Goal: Task Accomplishment & Management: Manage account settings

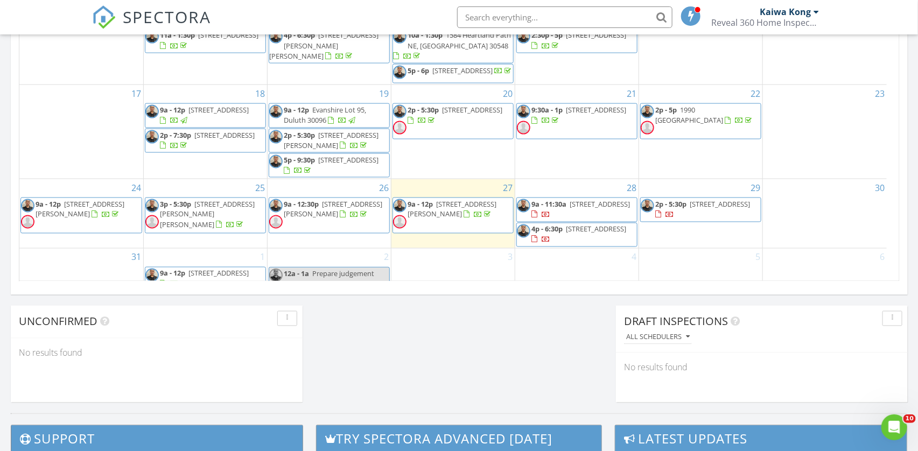
scroll to position [18, 0]
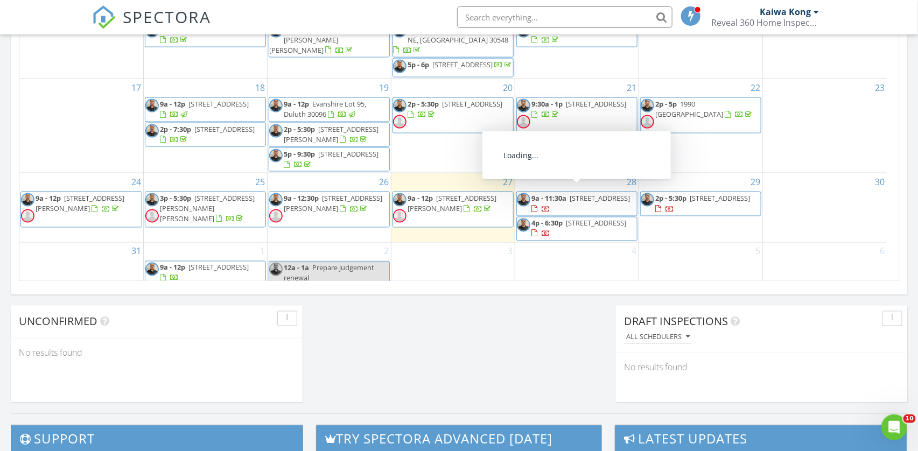
click at [593, 193] on span "688 Waverly Pl, Clarkston 30021" at bounding box center [600, 198] width 60 height 10
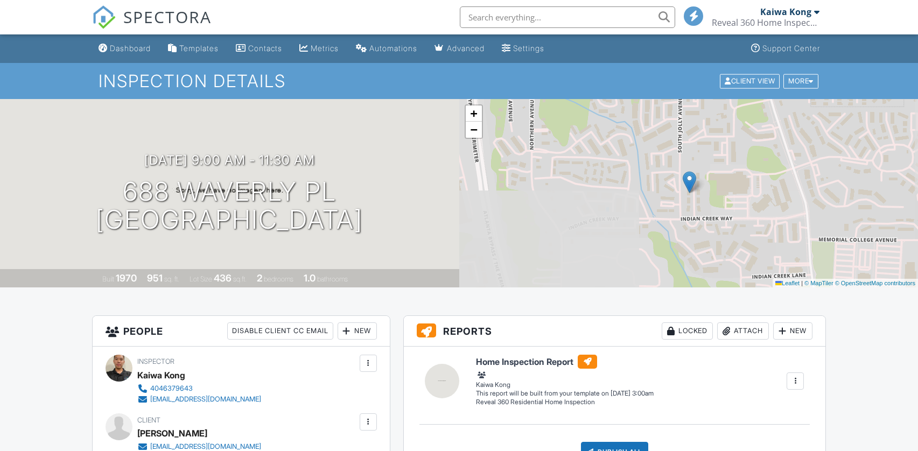
scroll to position [162, 0]
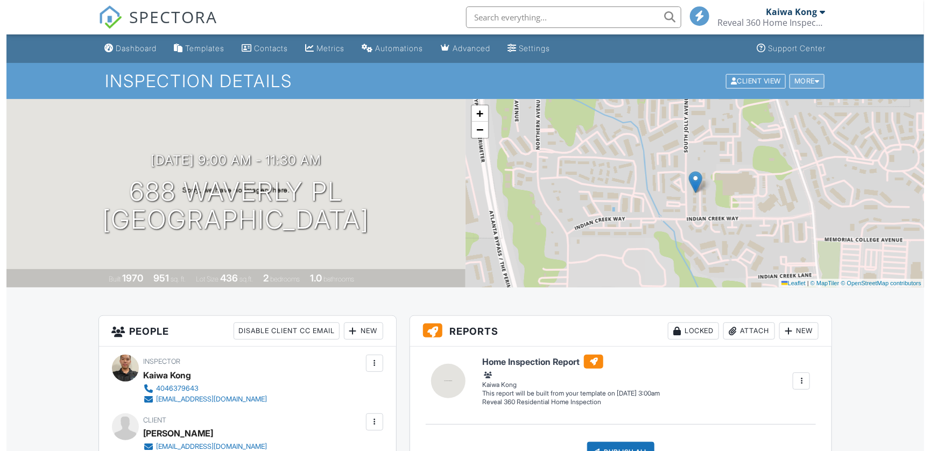
scroll to position [0, 0]
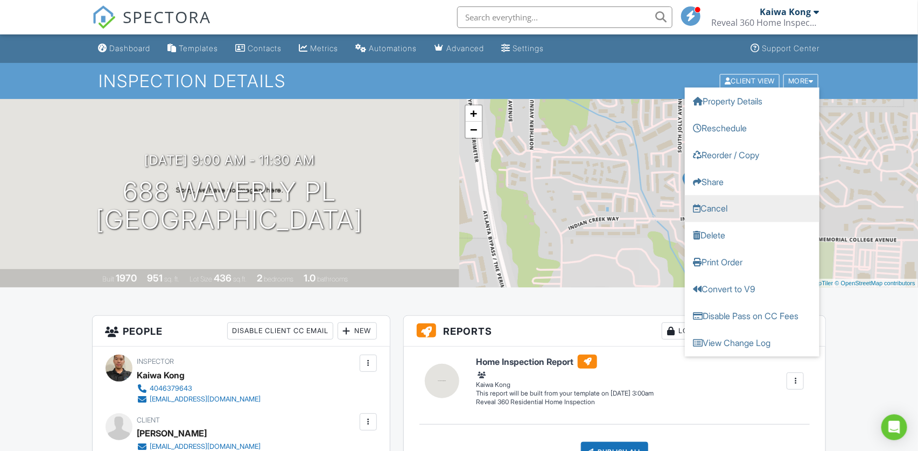
click at [746, 208] on link "Cancel" at bounding box center [752, 208] width 135 height 27
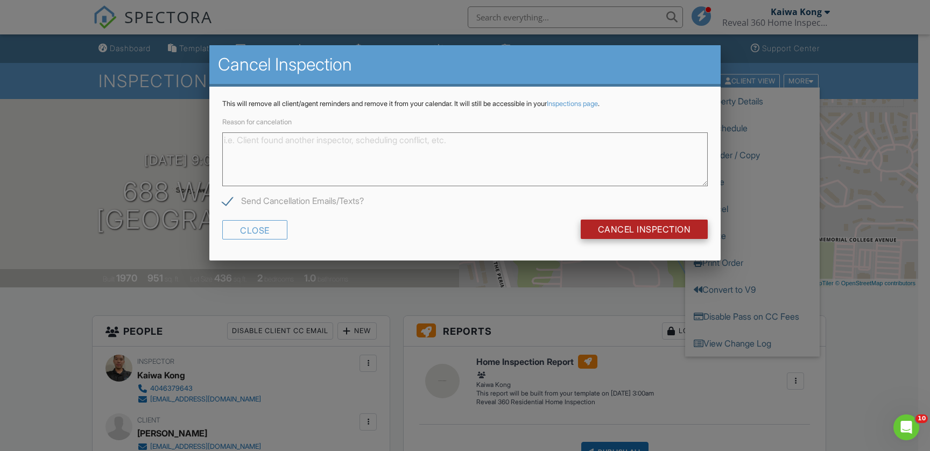
click at [624, 232] on input "Cancel Inspection" at bounding box center [645, 229] width 128 height 19
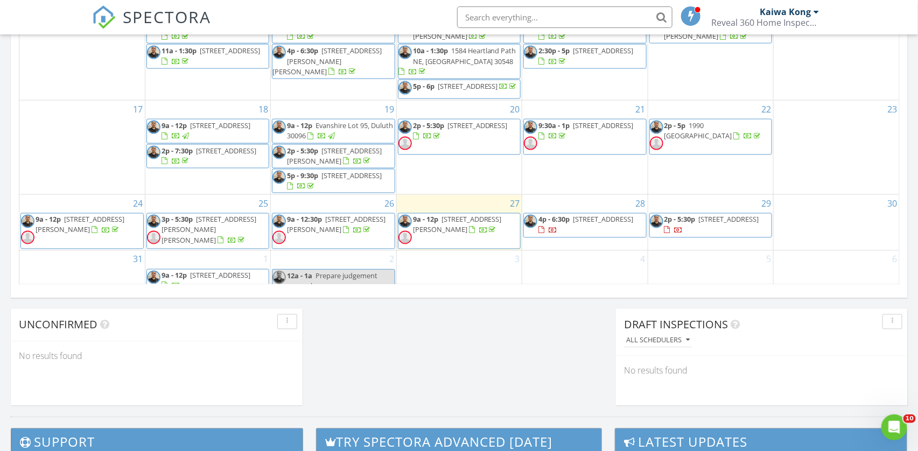
scroll to position [706, 0]
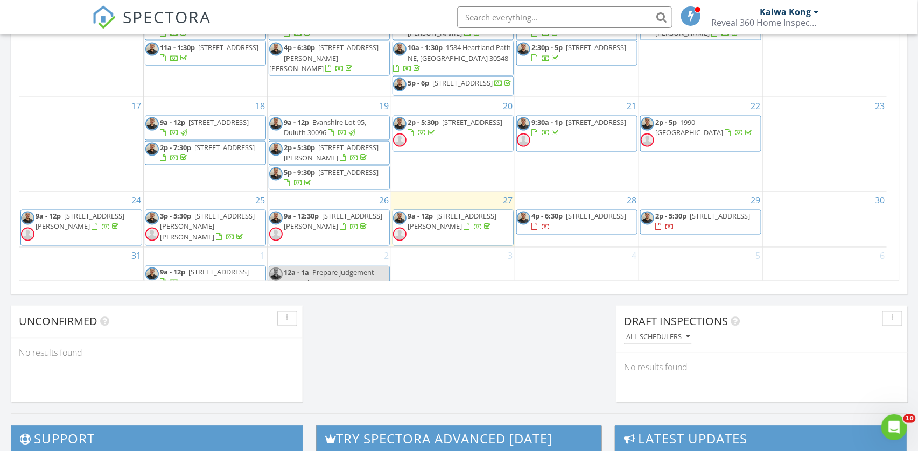
click at [615, 227] on span "4p - 6:30p 991 Cedar Trce SW, Lilburn 30047" at bounding box center [577, 222] width 120 height 21
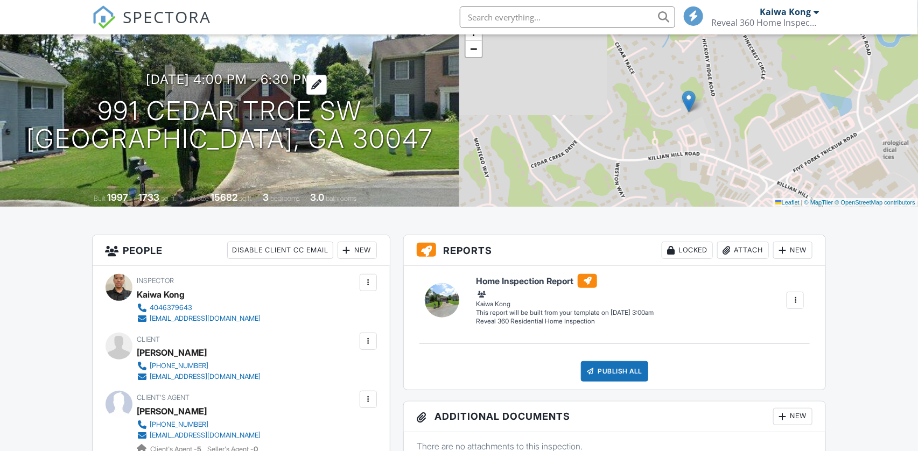
click at [181, 76] on h3 "08/28/2025 4:00 pm - 6:30 pm" at bounding box center [229, 79] width 167 height 15
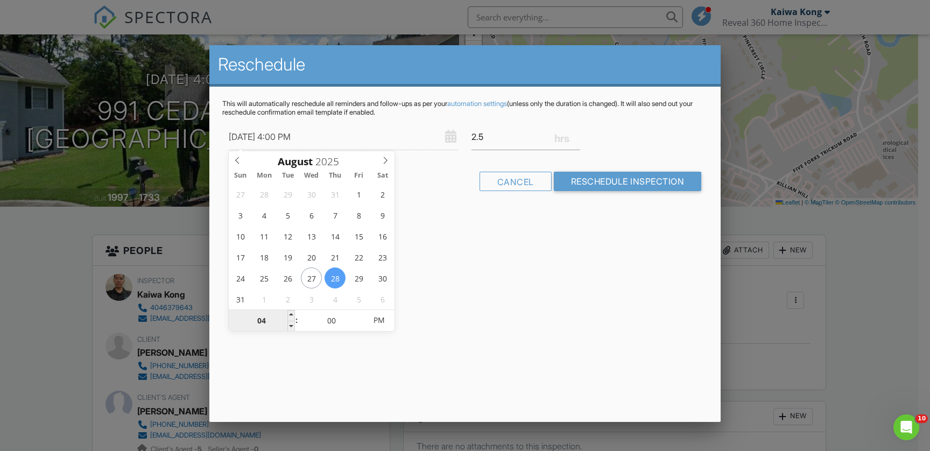
click at [276, 320] on input "04" at bounding box center [262, 321] width 66 height 22
type input "08/28/2025 9:00 PM"
type input "09"
type input "[DATE] 9:00 AM"
click at [390, 321] on span "PM" at bounding box center [379, 321] width 30 height 22
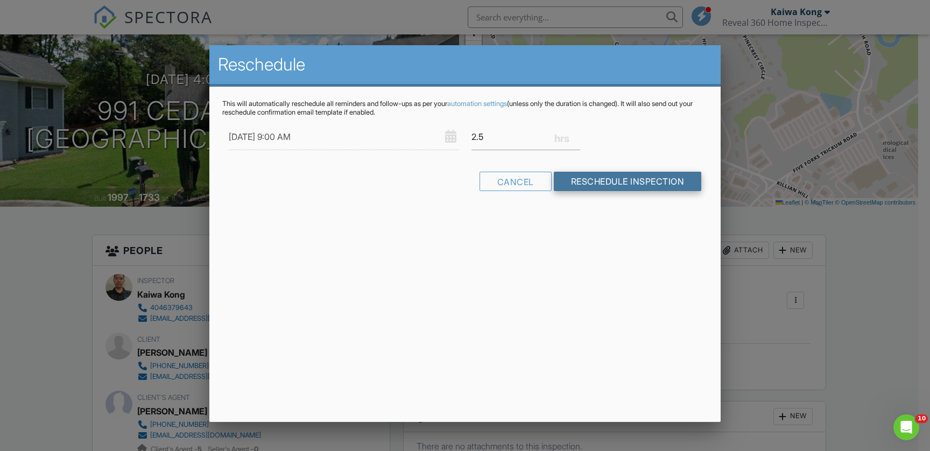
click at [603, 178] on input "Reschedule Inspection" at bounding box center [628, 181] width 148 height 19
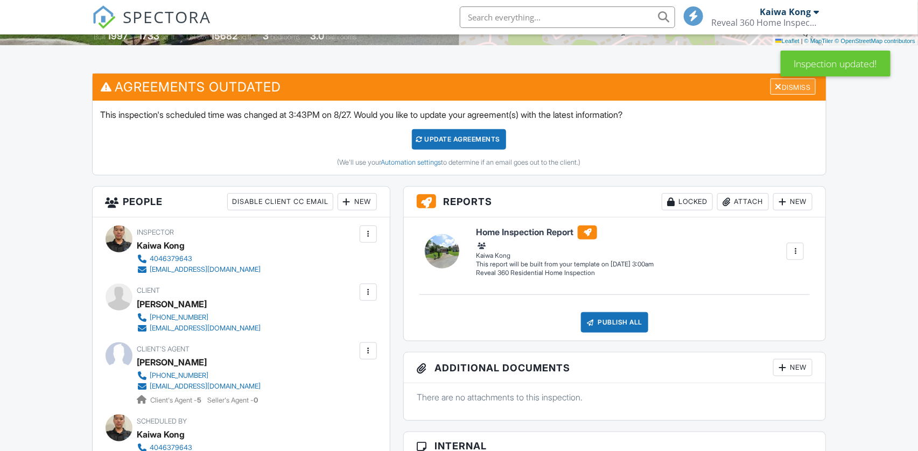
click at [787, 94] on div "Dismiss" at bounding box center [792, 87] width 45 height 17
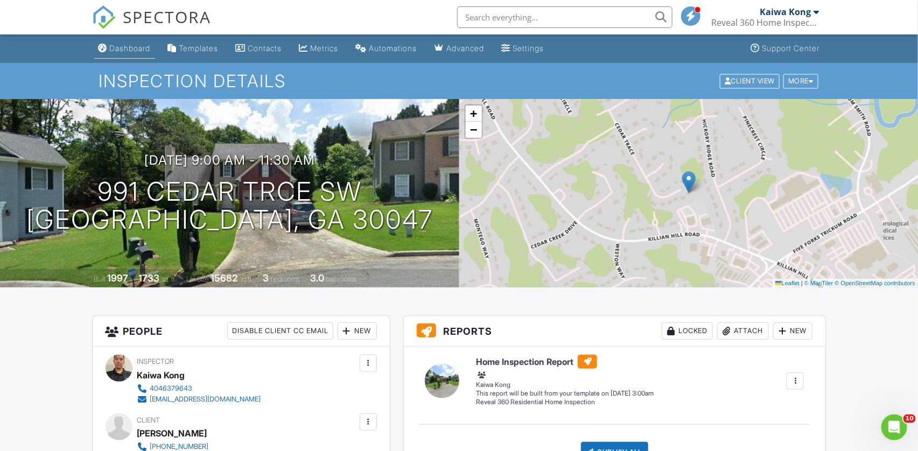
click at [127, 46] on div "Dashboard" at bounding box center [130, 48] width 41 height 9
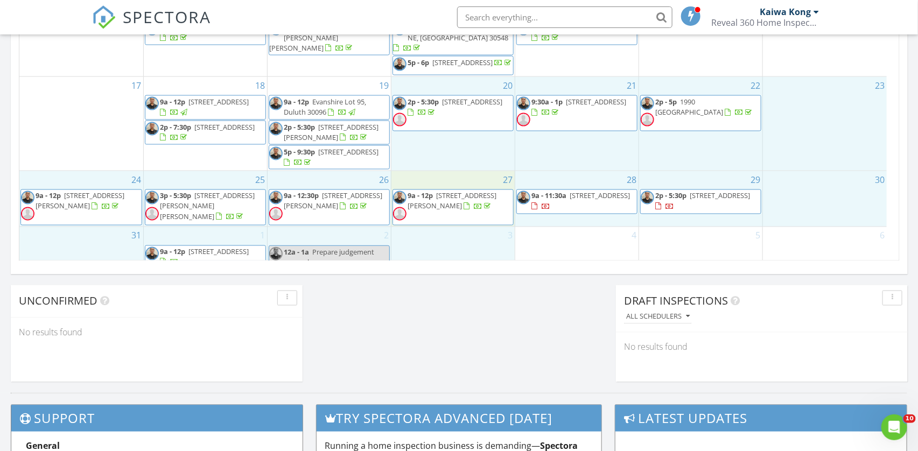
drag, startPoint x: 486, startPoint y: 225, endPoint x: 500, endPoint y: 125, distance: 100.5
click at [491, 148] on tbody "27 28 29 9a - 10a 2784 Oxford Dr, Decatur 30034 11a - 2:30p 393 MacLand Dr, Law…" at bounding box center [452, 55] width 867 height 432
click at [534, 84] on body "SPECTORA Kaiwa Kong Reveal 360 Home Inspection Role: Inspector Change Role Dash…" at bounding box center [459, 30] width 918 height 1515
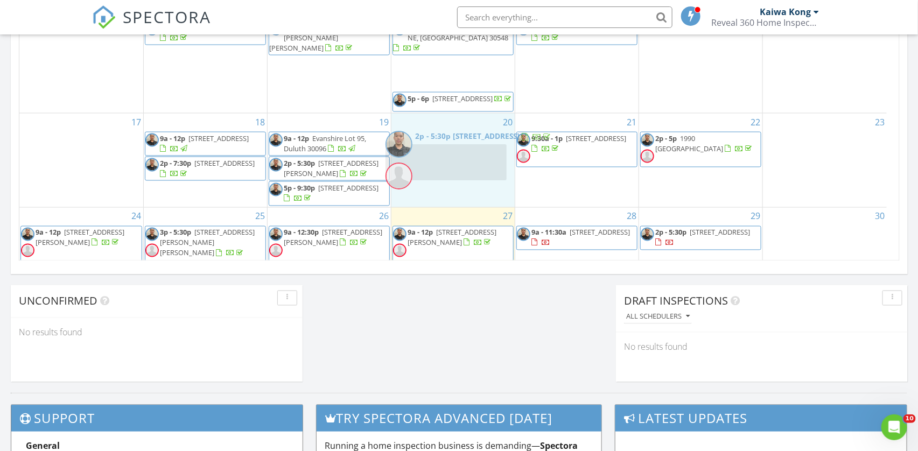
drag, startPoint x: 437, startPoint y: 78, endPoint x: 430, endPoint y: 173, distance: 95.6
click at [430, 173] on body "SPECTORA Kaiwa Kong Reveal 360 Home Inspection Role: Inspector Change Role Dash…" at bounding box center [459, 30] width 918 height 1515
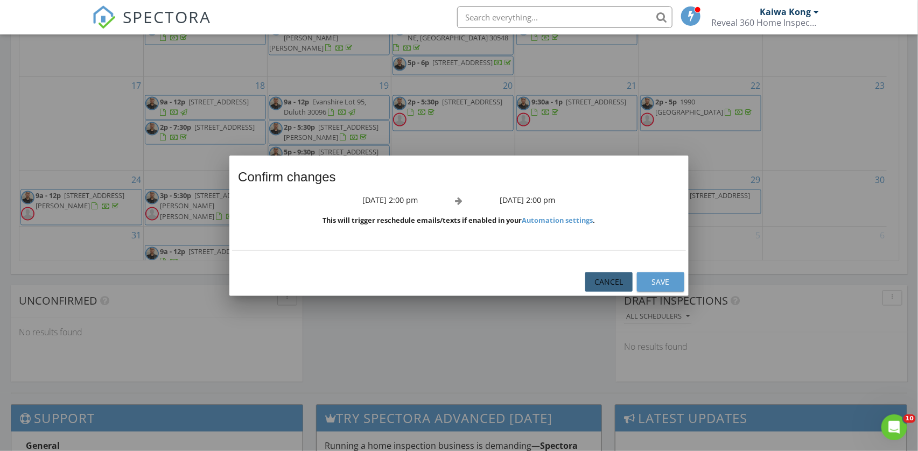
click at [595, 283] on div "Cancel" at bounding box center [609, 281] width 30 height 11
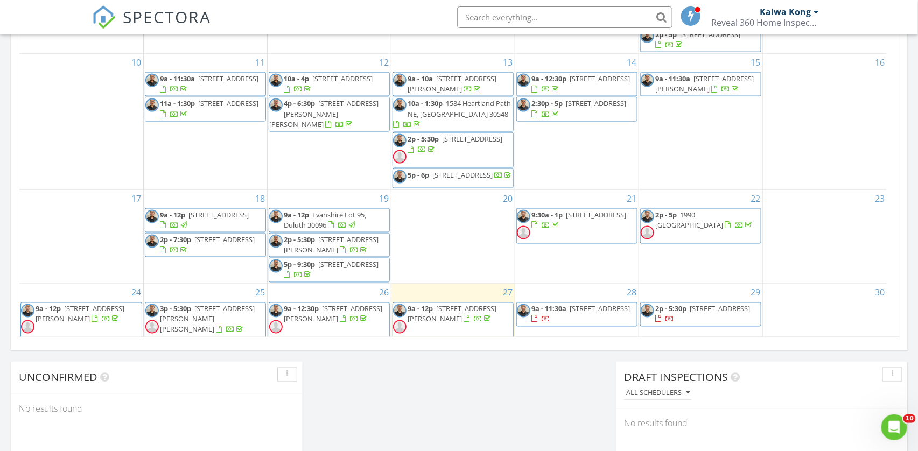
scroll to position [646, 0]
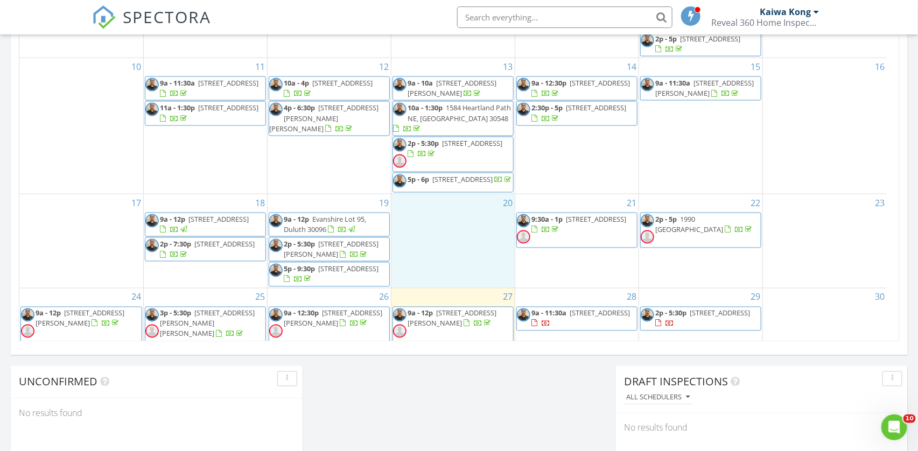
drag, startPoint x: 463, startPoint y: 243, endPoint x: 466, endPoint y: 275, distance: 31.3
click at [466, 275] on div "20" at bounding box center [452, 241] width 123 height 94
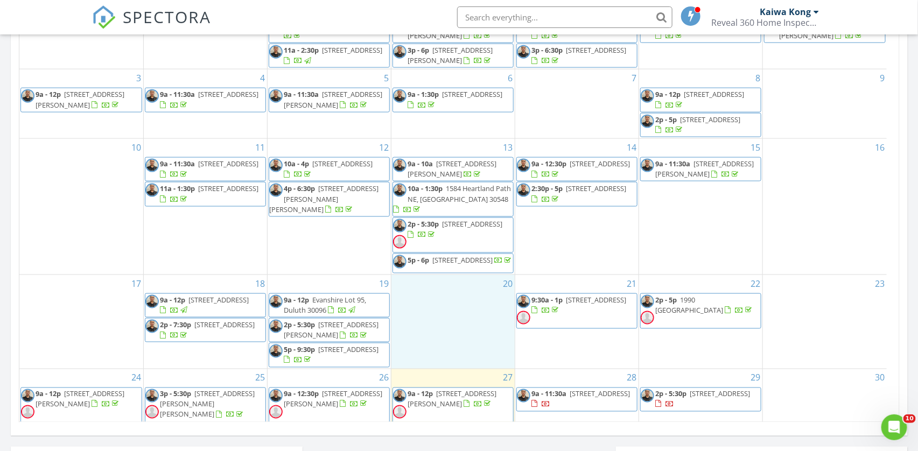
scroll to position [41, 0]
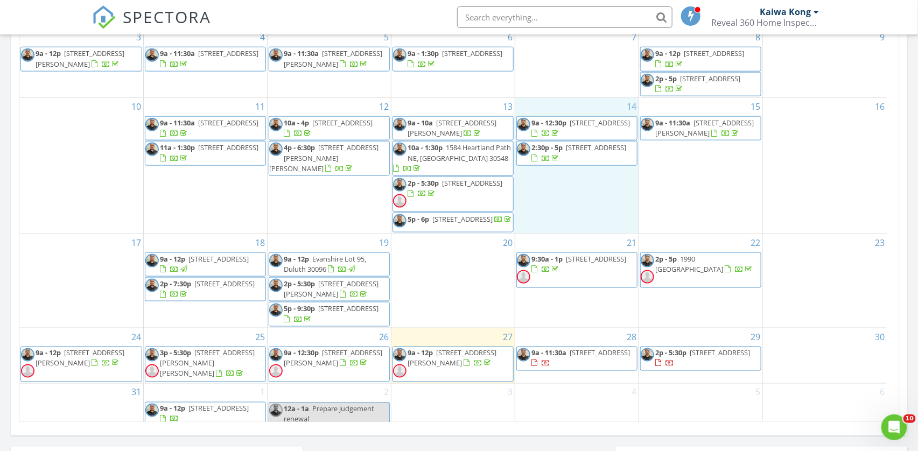
click at [548, 207] on div "14 9a - 12:30p 1065 Chippewa Oak Dr NE, Dacula 30019 2:30p - 5p 3833 Oxford Cir…" at bounding box center [576, 165] width 123 height 135
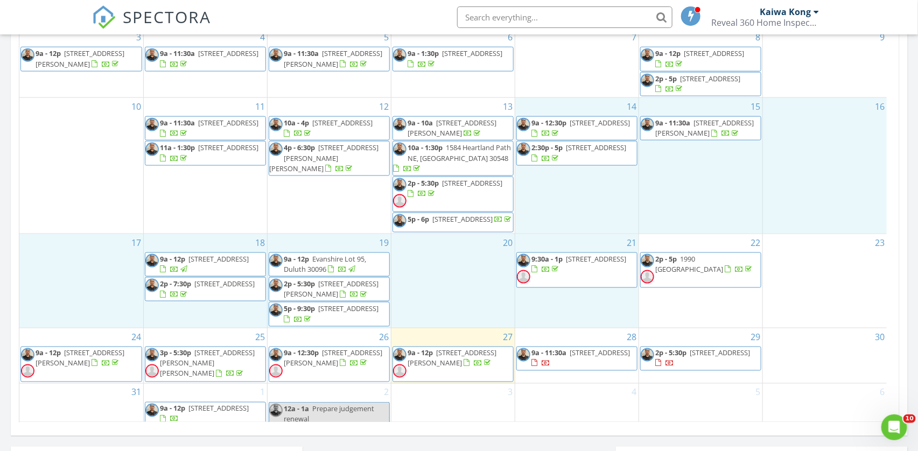
drag, startPoint x: 586, startPoint y: 303, endPoint x: 579, endPoint y: 226, distance: 77.3
click at [576, 188] on tbody "27 28 29 9a - 10a 2784 Oxford Dr, Decatur 30034 11a - 2:30p 393 MacLand Dr, Law…" at bounding box center [452, 194] width 867 height 468
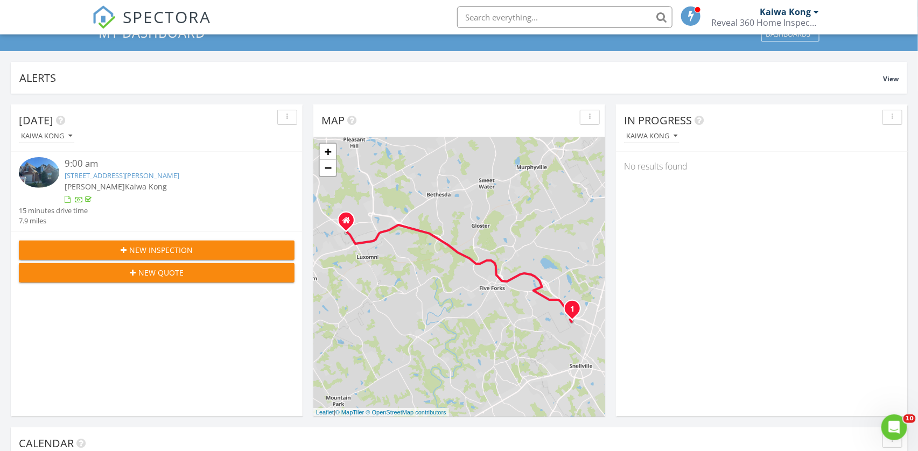
scroll to position [0, 0]
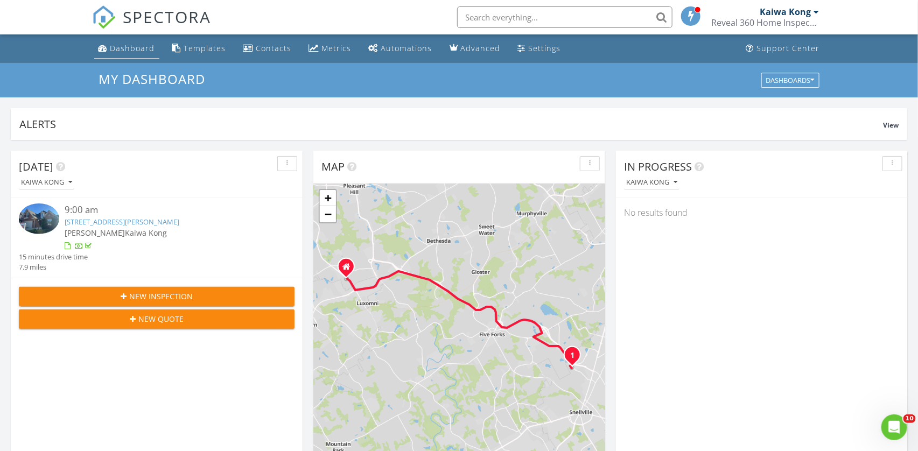
click at [118, 46] on div "Dashboard" at bounding box center [132, 48] width 45 height 10
click at [314, 52] on div "Metrics" at bounding box center [314, 48] width 10 height 9
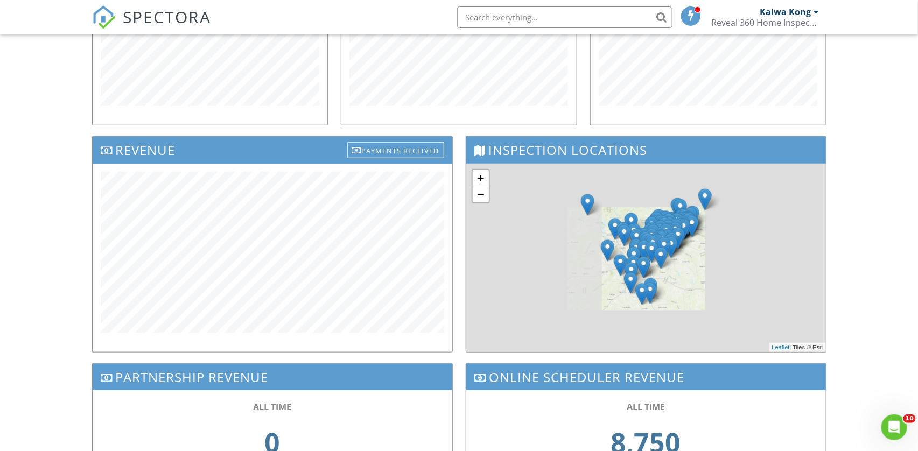
scroll to position [336, 0]
